Goal: Task Accomplishment & Management: Use online tool/utility

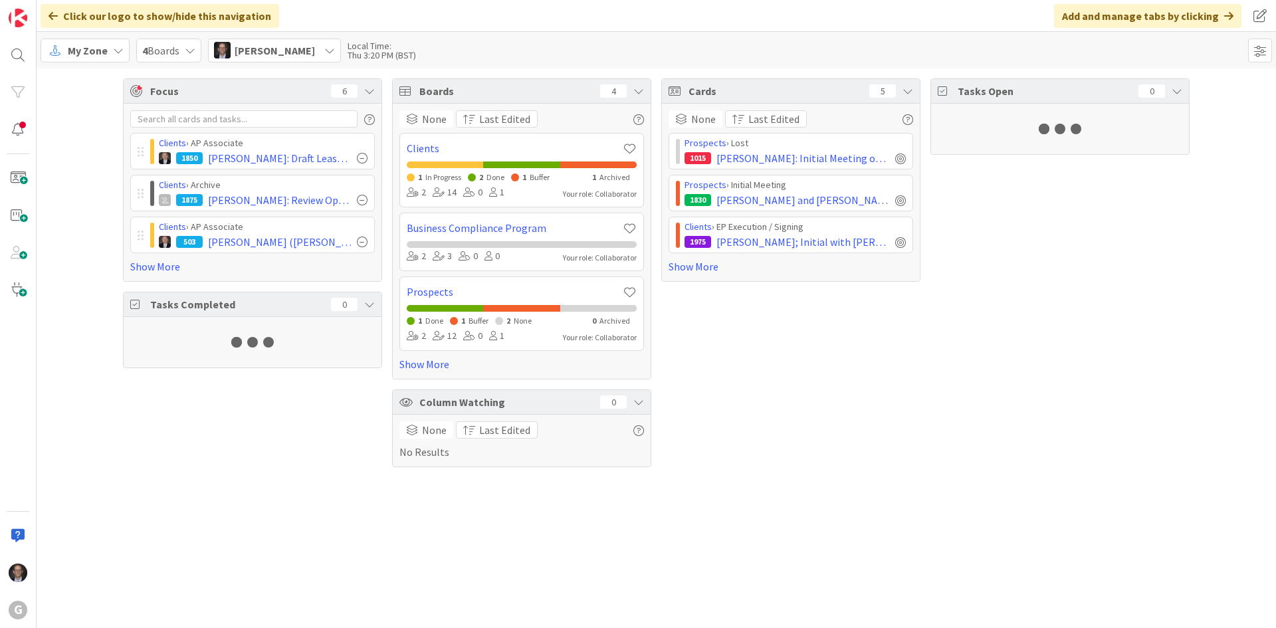
click at [90, 51] on span "My Zone" at bounding box center [88, 51] width 40 height 16
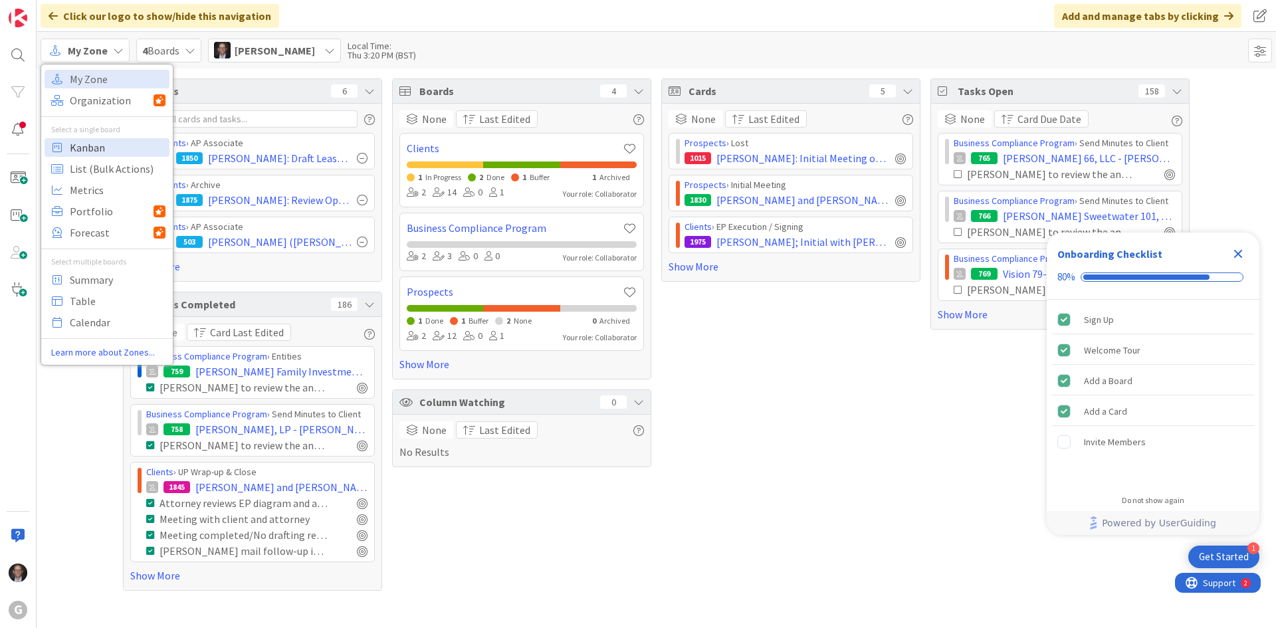
click at [91, 146] on span "Kanban" at bounding box center [118, 148] width 96 height 20
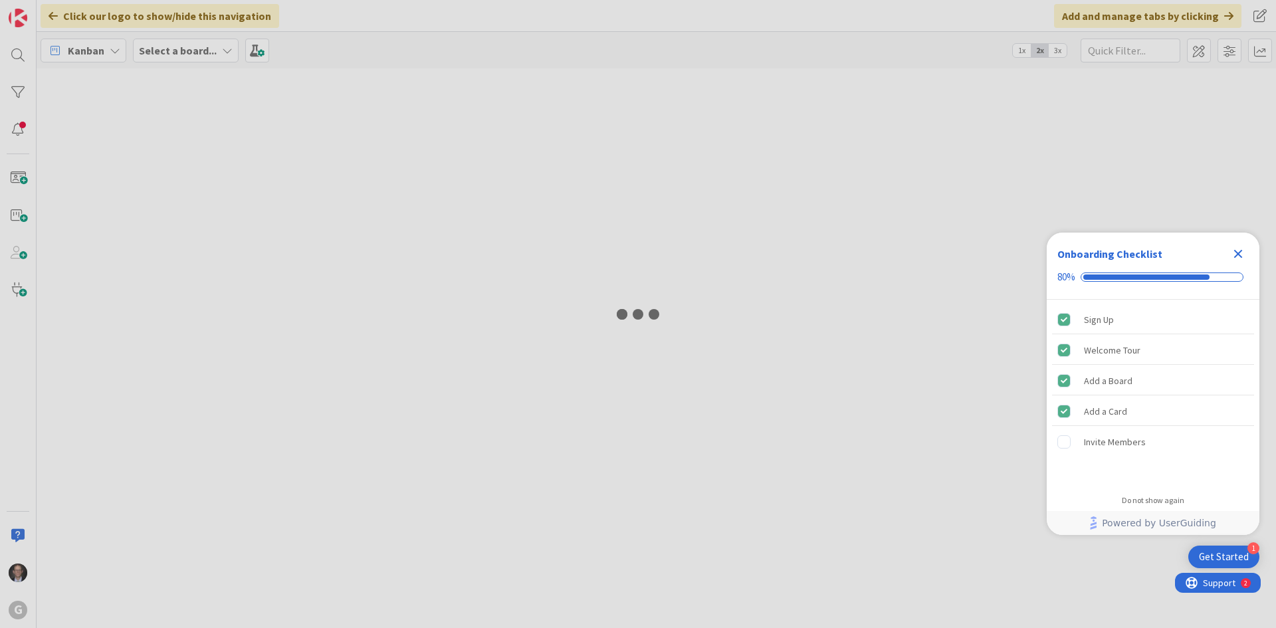
type input "[PERSON_NAME]"
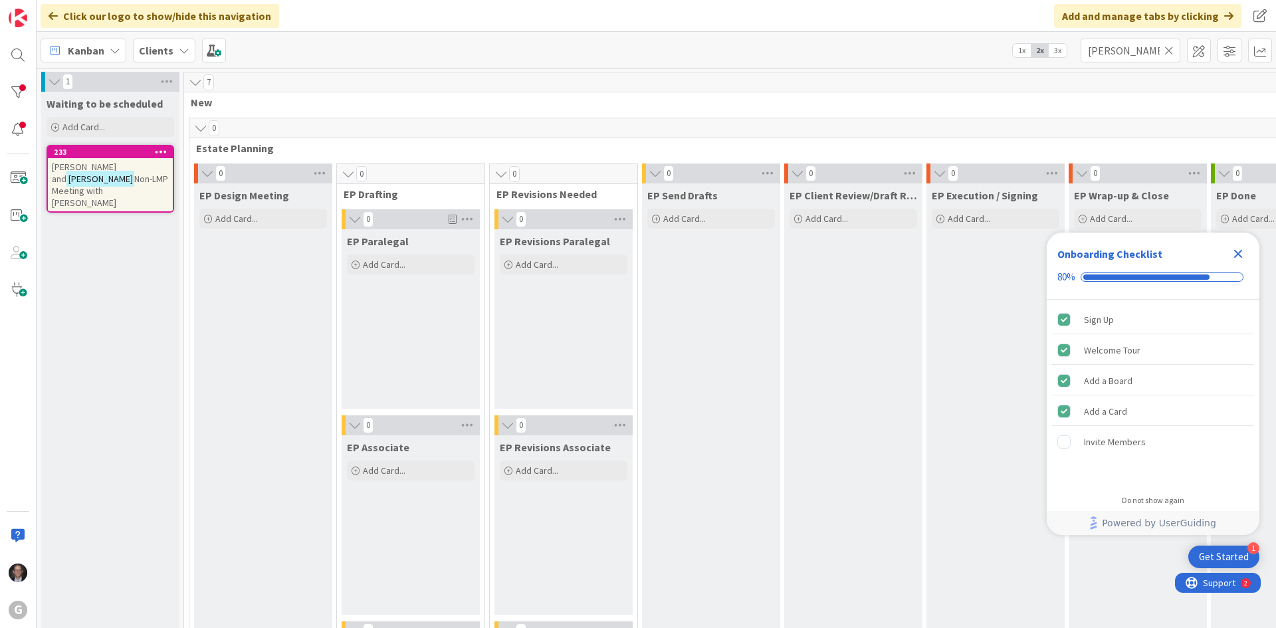
click at [1171, 47] on icon at bounding box center [1169, 51] width 9 height 12
click at [1139, 50] on input "text" at bounding box center [1131, 51] width 100 height 24
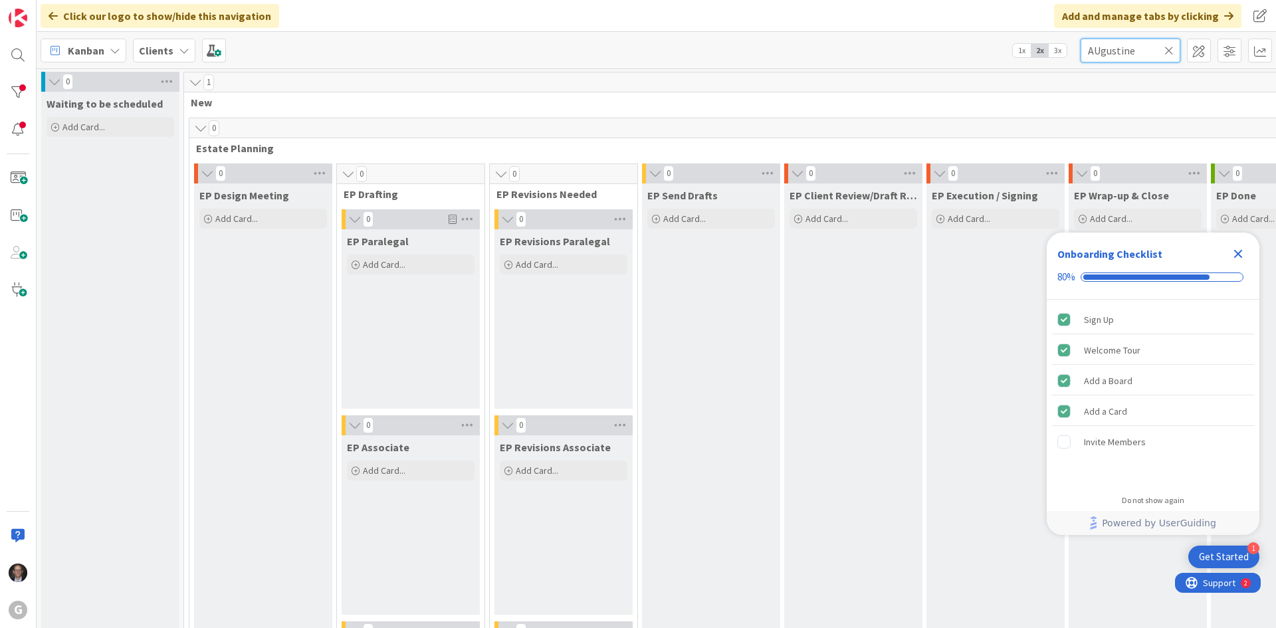
type input "AUgustine"
click at [1243, 251] on icon "Close Checklist" at bounding box center [1238, 254] width 16 height 16
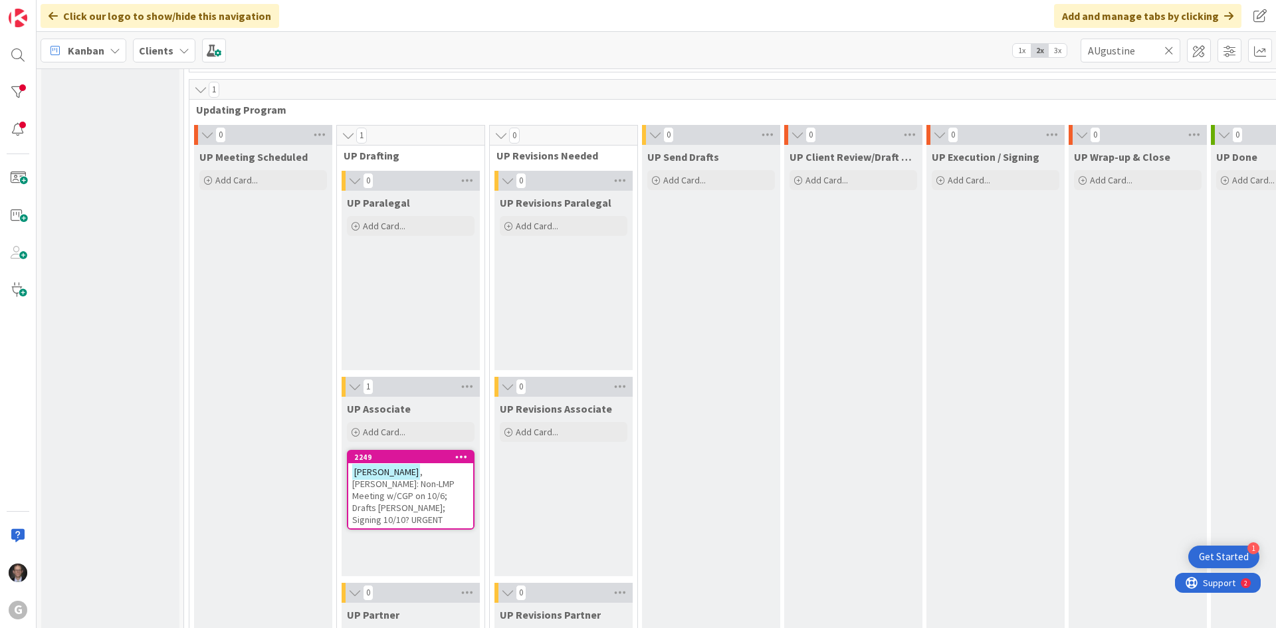
scroll to position [2099, 0]
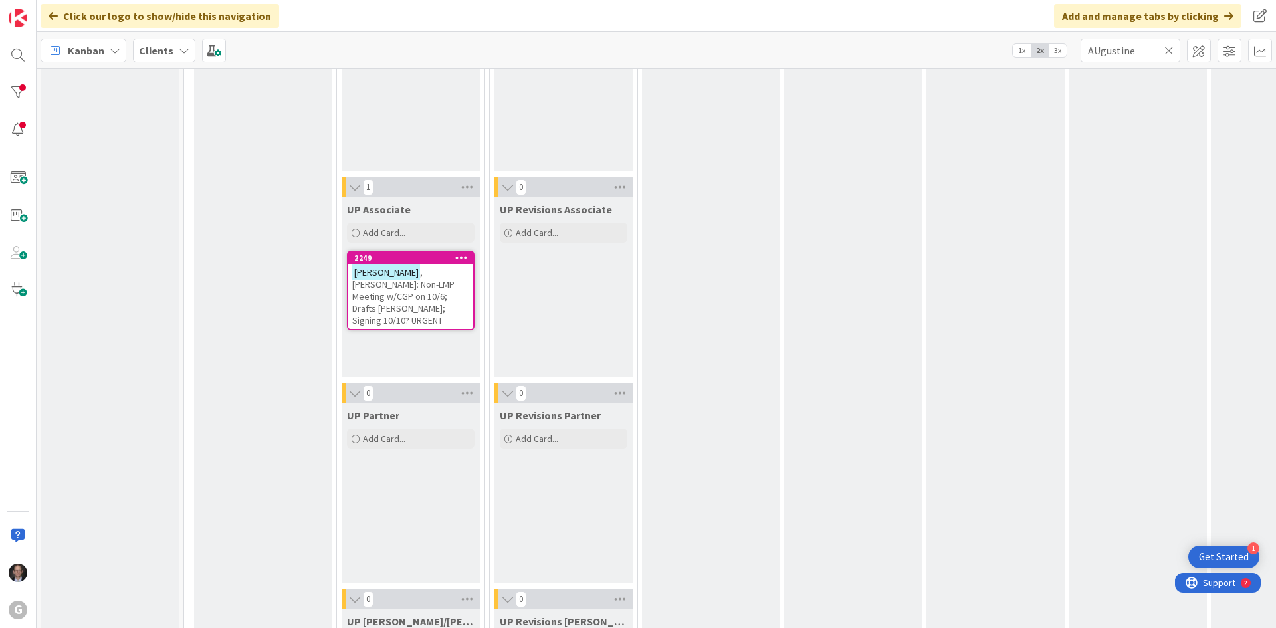
click at [418, 286] on span ", [PERSON_NAME]: Non-LMP Meeting w/CGP on 10/6; Drafts [PERSON_NAME]; Signing 1…" at bounding box center [403, 297] width 102 height 60
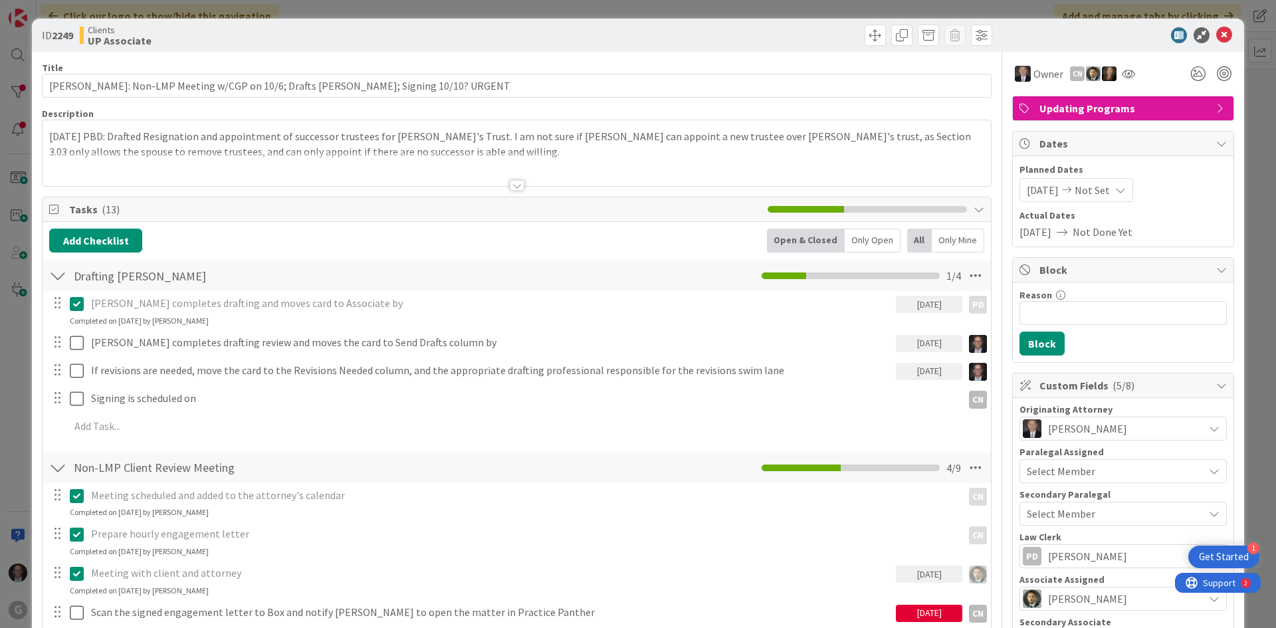
click at [510, 186] on div at bounding box center [517, 185] width 15 height 11
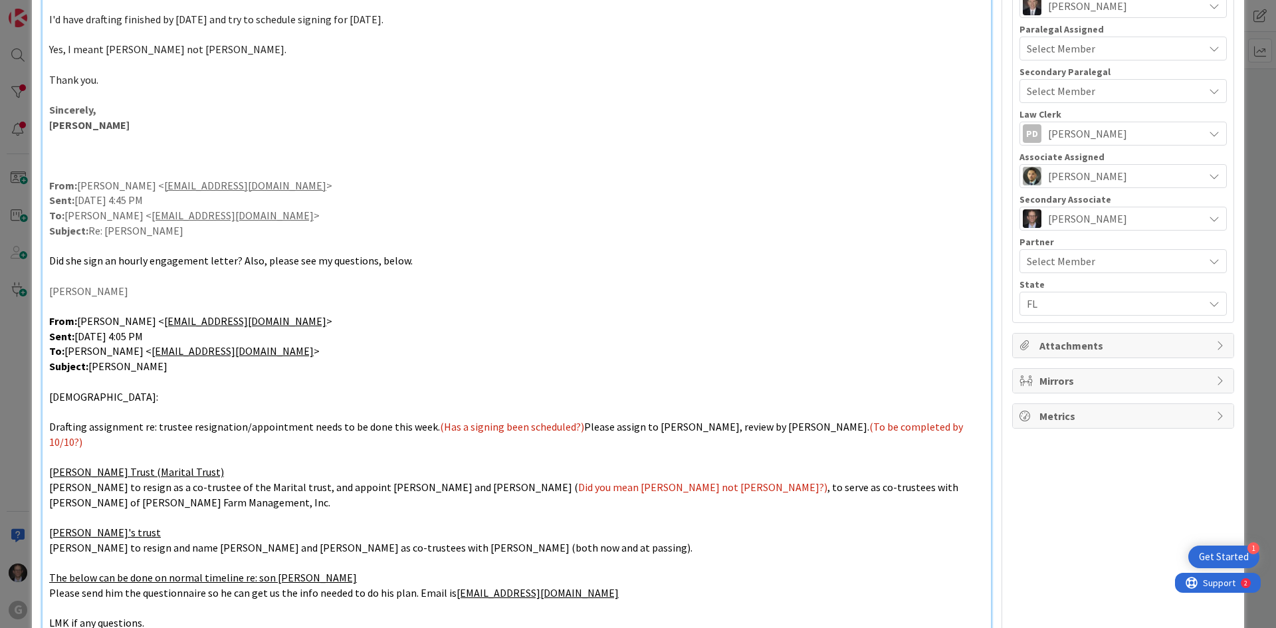
scroll to position [598, 0]
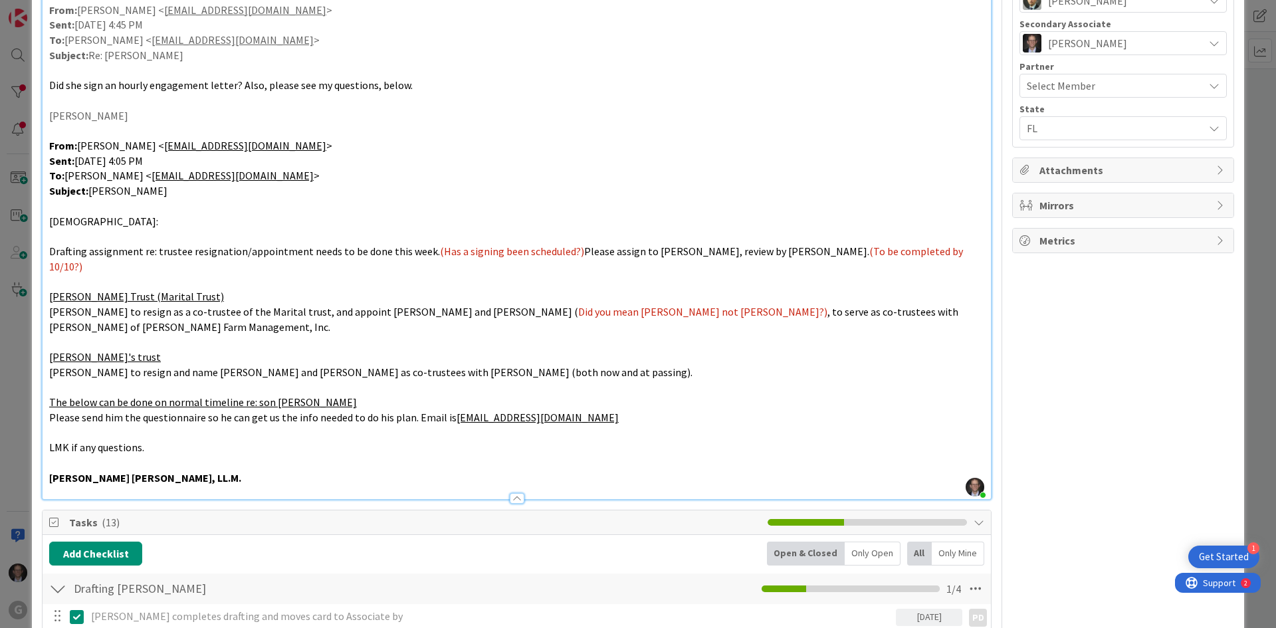
click at [179, 251] on span "Drafting assignment re: trustee resignation/appointment needs to be done this w…" at bounding box center [244, 251] width 391 height 13
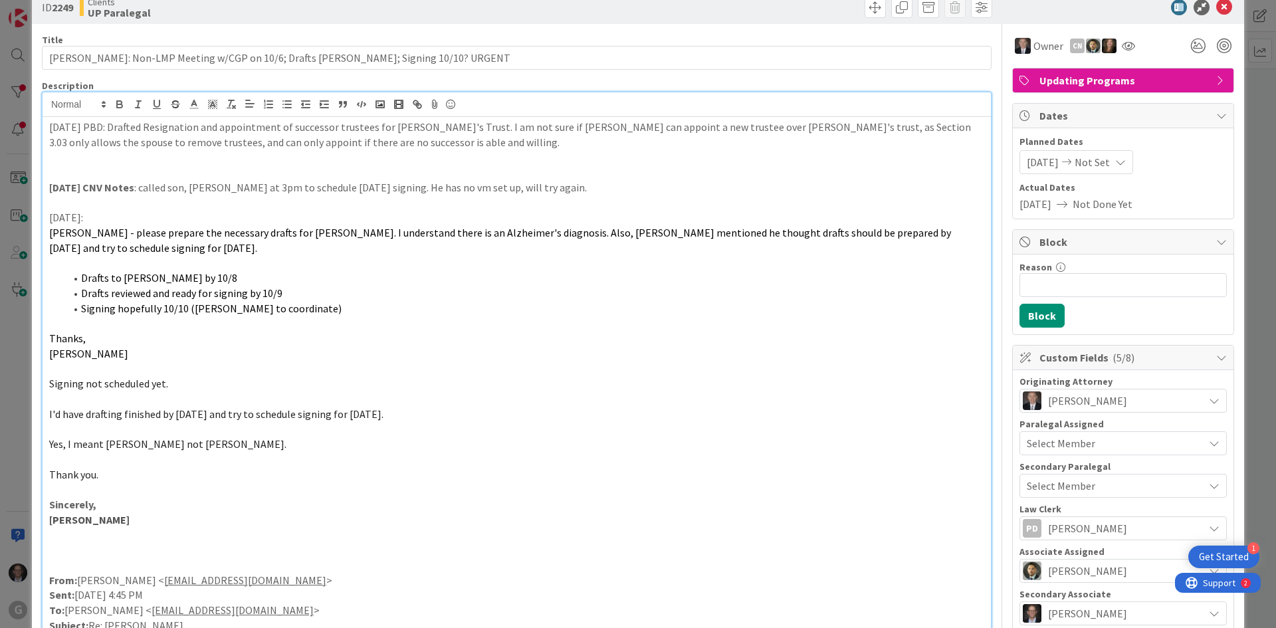
scroll to position [0, 0]
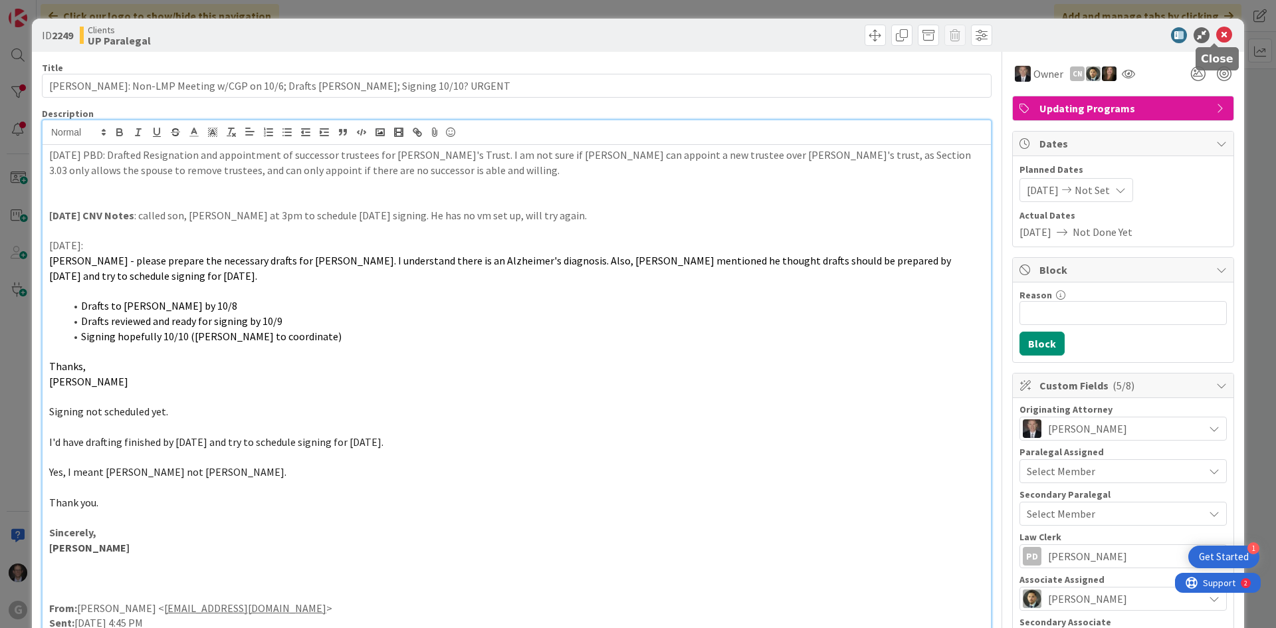
click at [1218, 34] on icon at bounding box center [1224, 35] width 16 height 16
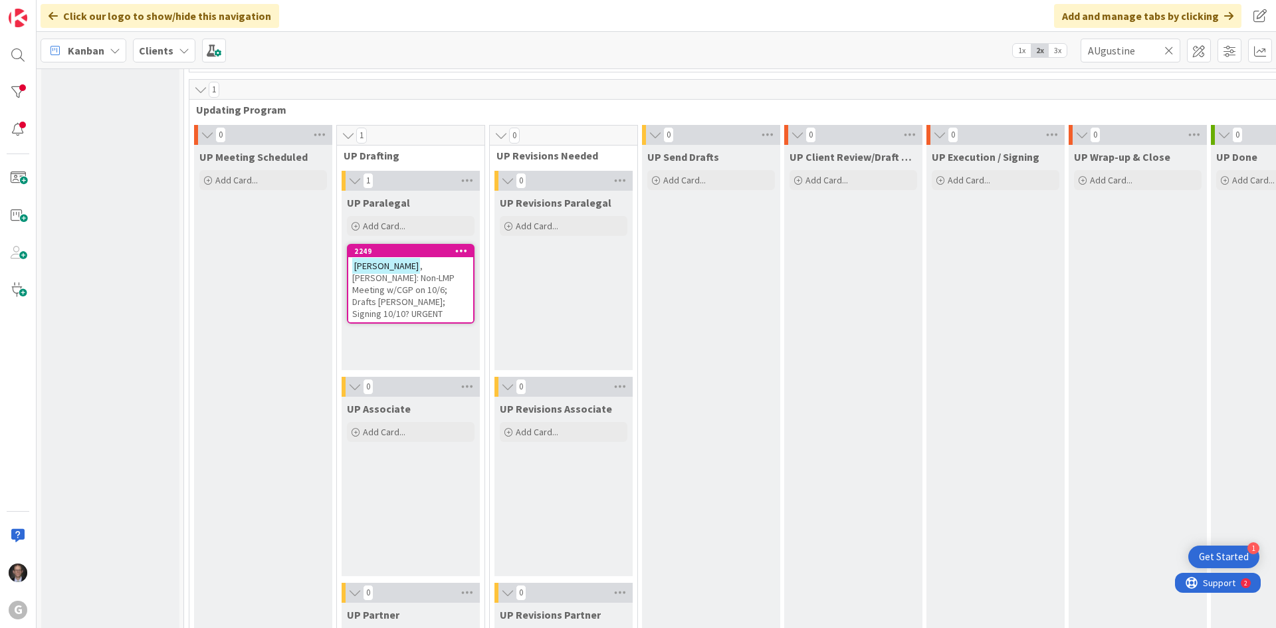
click at [417, 288] on span ", [PERSON_NAME]: Non-LMP Meeting w/CGP on 10/6; Drafts [PERSON_NAME]; Signing 1…" at bounding box center [403, 290] width 102 height 60
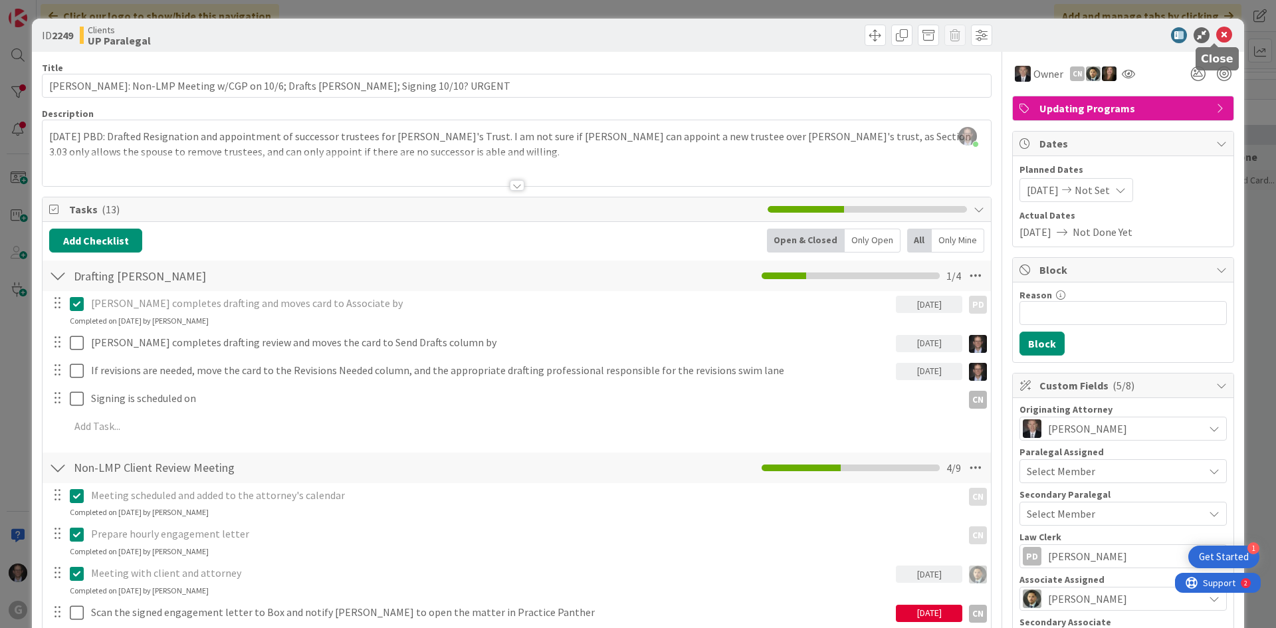
click at [1216, 34] on icon at bounding box center [1224, 35] width 16 height 16
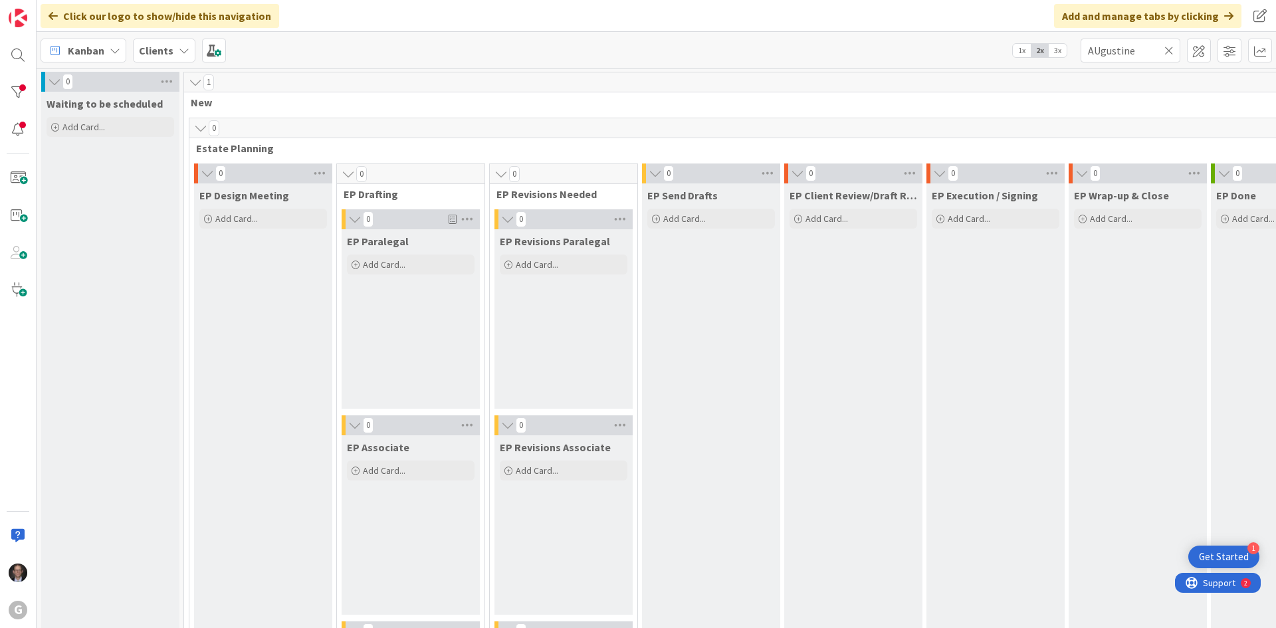
click at [1171, 50] on icon at bounding box center [1169, 51] width 9 height 12
click at [1128, 46] on input "text" at bounding box center [1131, 51] width 100 height 24
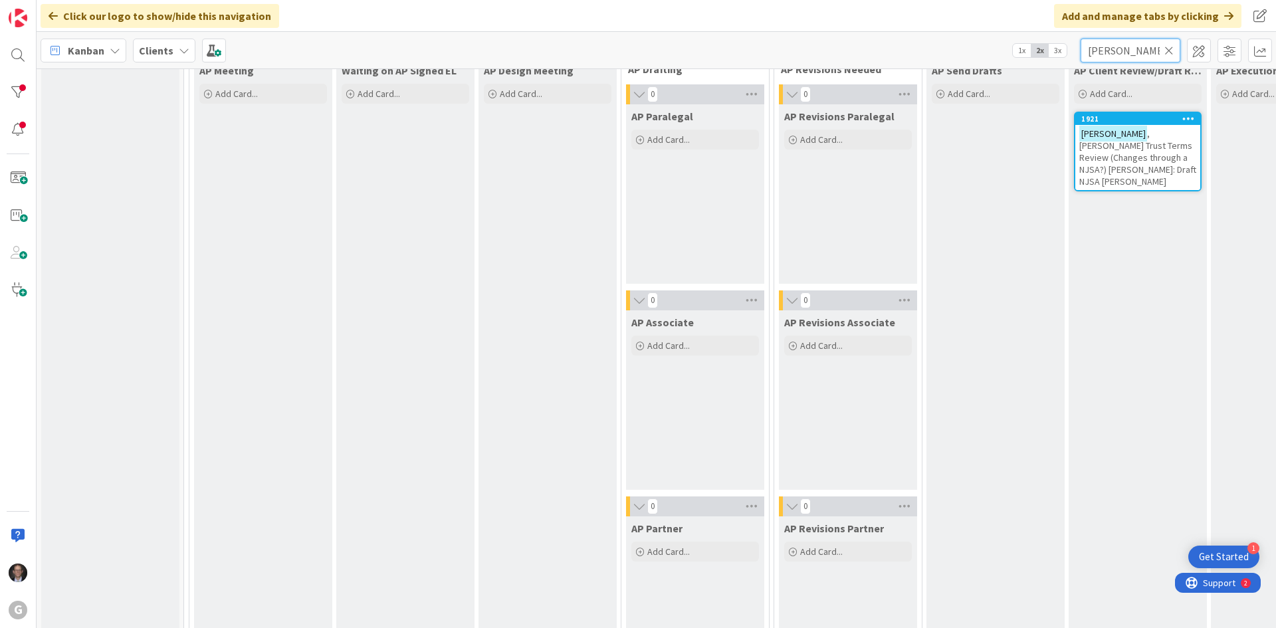
scroll to position [931, 0]
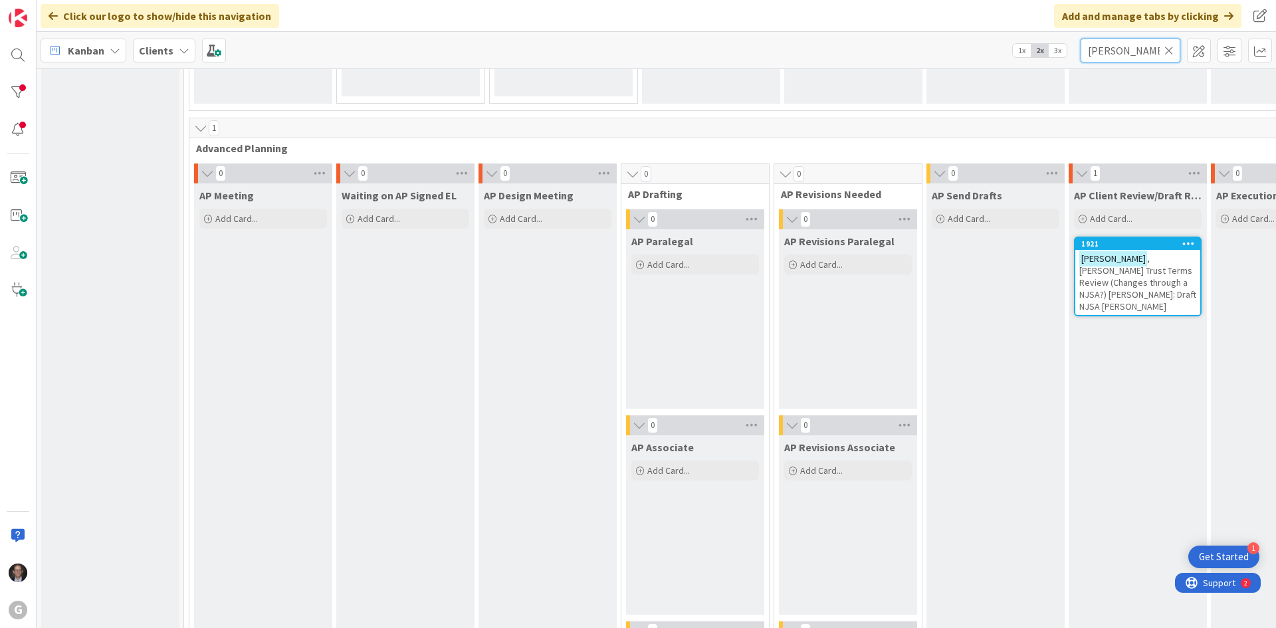
type input "[PERSON_NAME]"
click at [1106, 271] on span ", [PERSON_NAME] Trust Terms Review (Changes through a NJSA?) [PERSON_NAME]: Dra…" at bounding box center [1138, 283] width 117 height 60
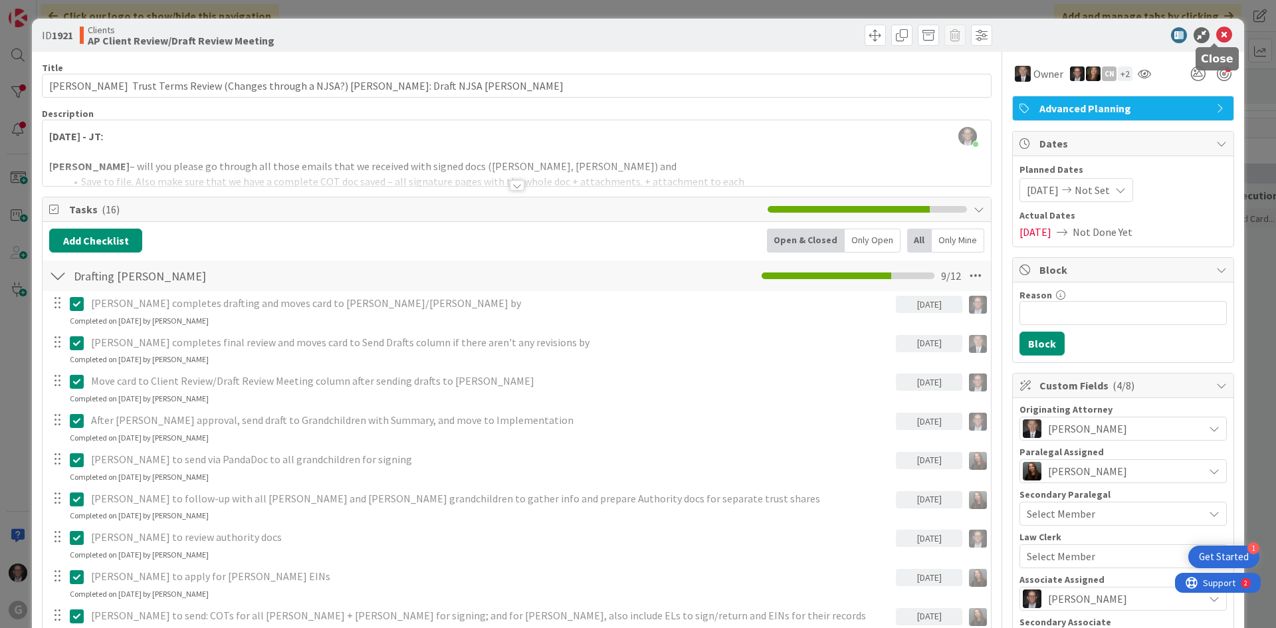
click at [1217, 37] on icon at bounding box center [1224, 35] width 16 height 16
